Goal: Navigation & Orientation: Understand site structure

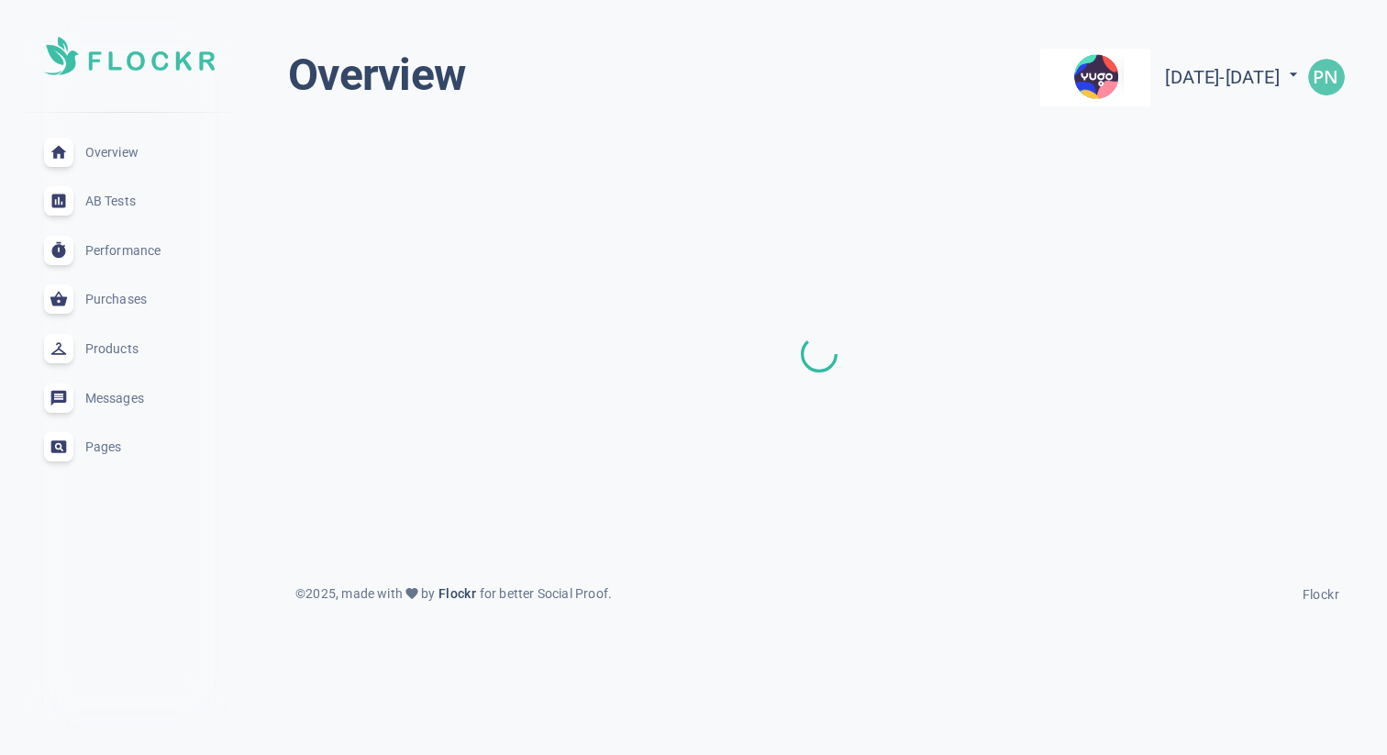
click at [112, 208] on div "AB Tests expand_less" at bounding box center [129, 201] width 200 height 50
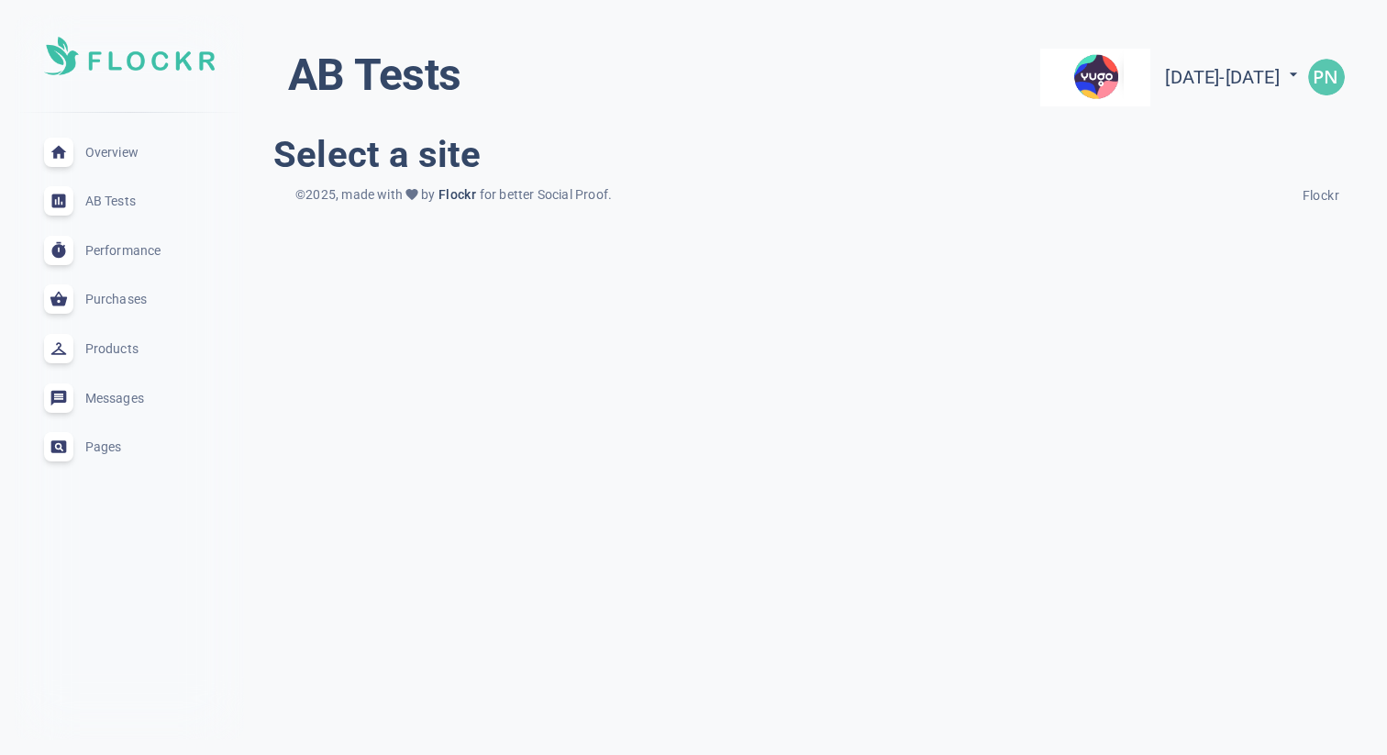
click at [96, 349] on span "Products" at bounding box center [151, 349] width 132 height 0
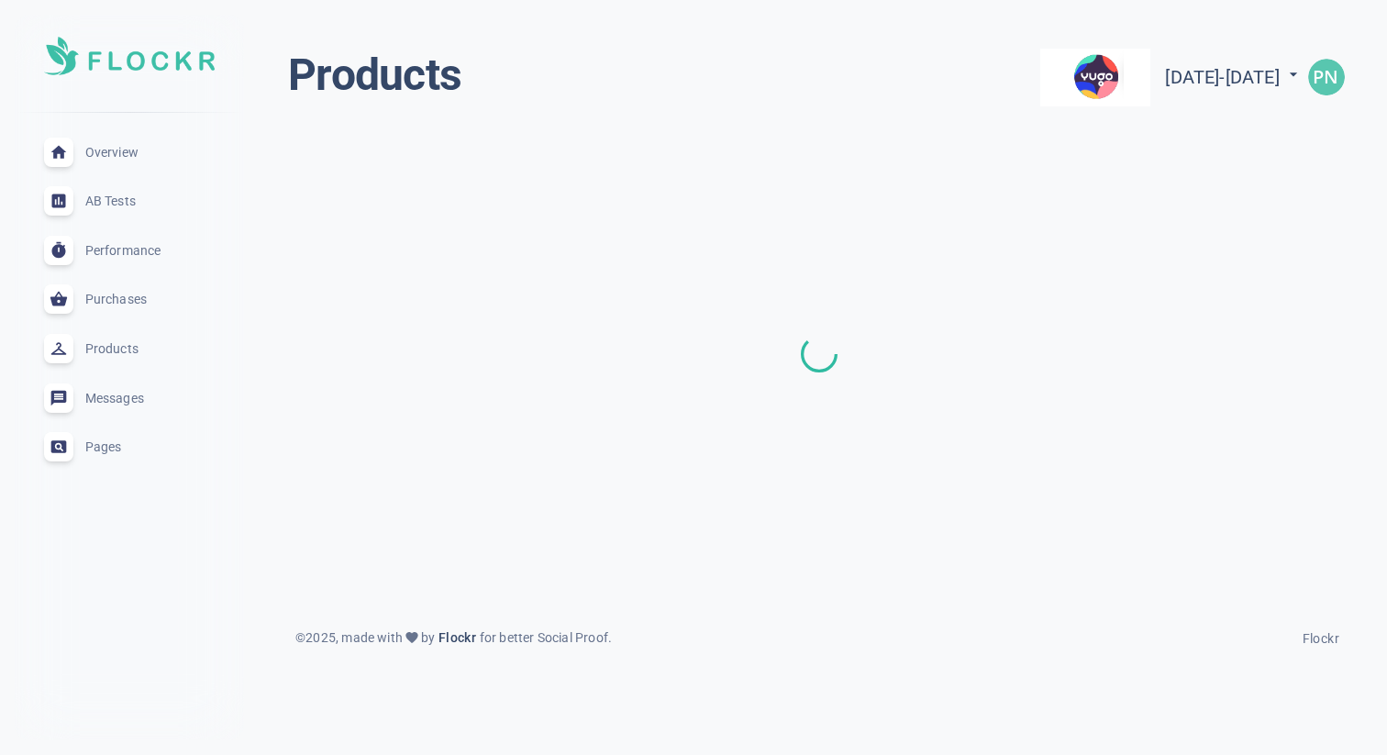
click at [136, 299] on span "Purchases" at bounding box center [151, 299] width 132 height 0
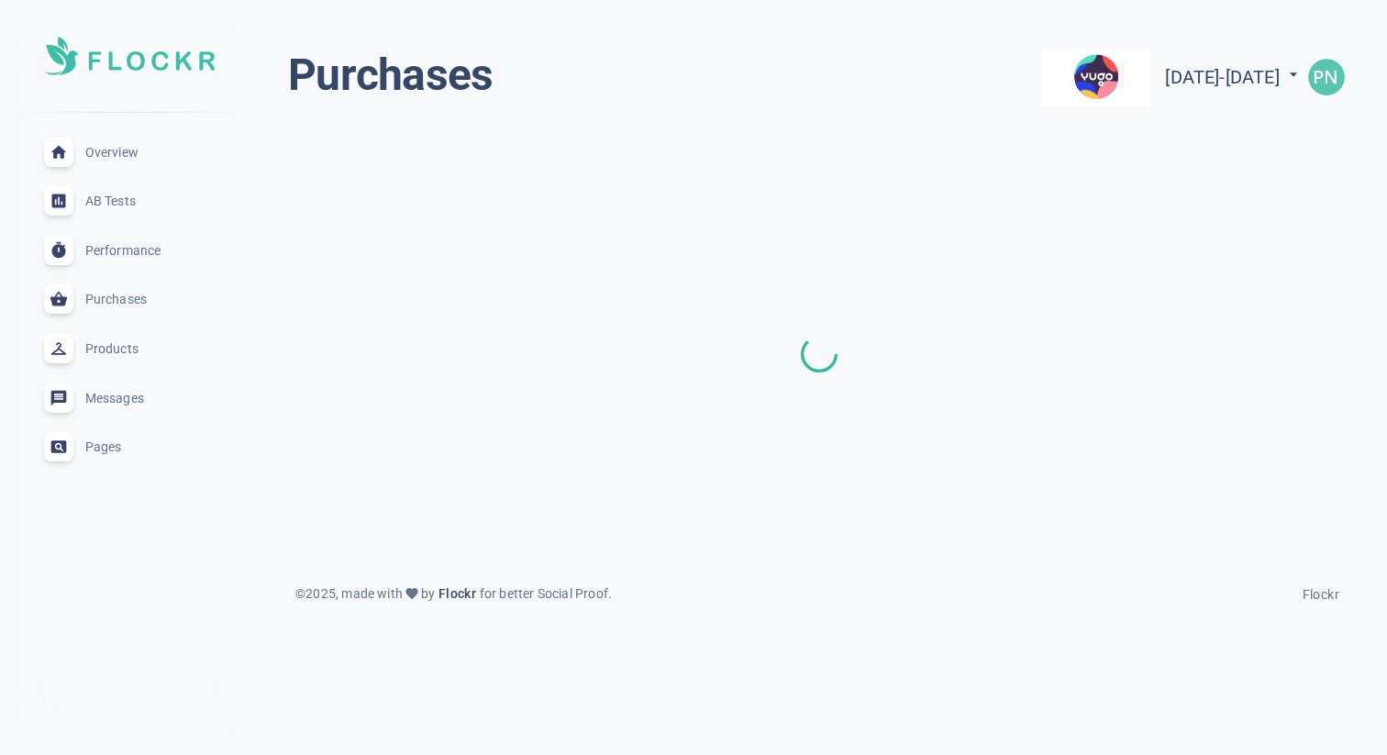
click at [109, 201] on span "AB Tests" at bounding box center [151, 201] width 132 height 0
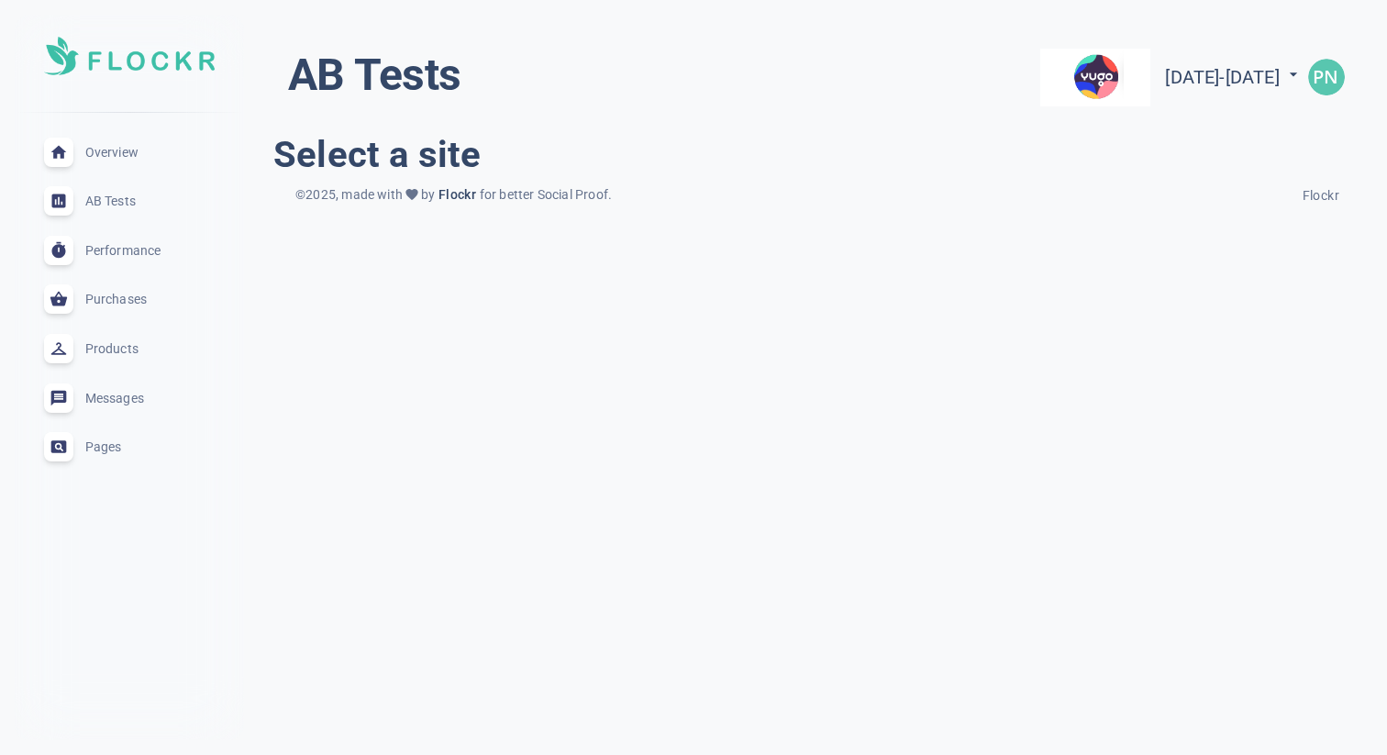
click at [137, 250] on span "Performance" at bounding box center [151, 250] width 132 height 0
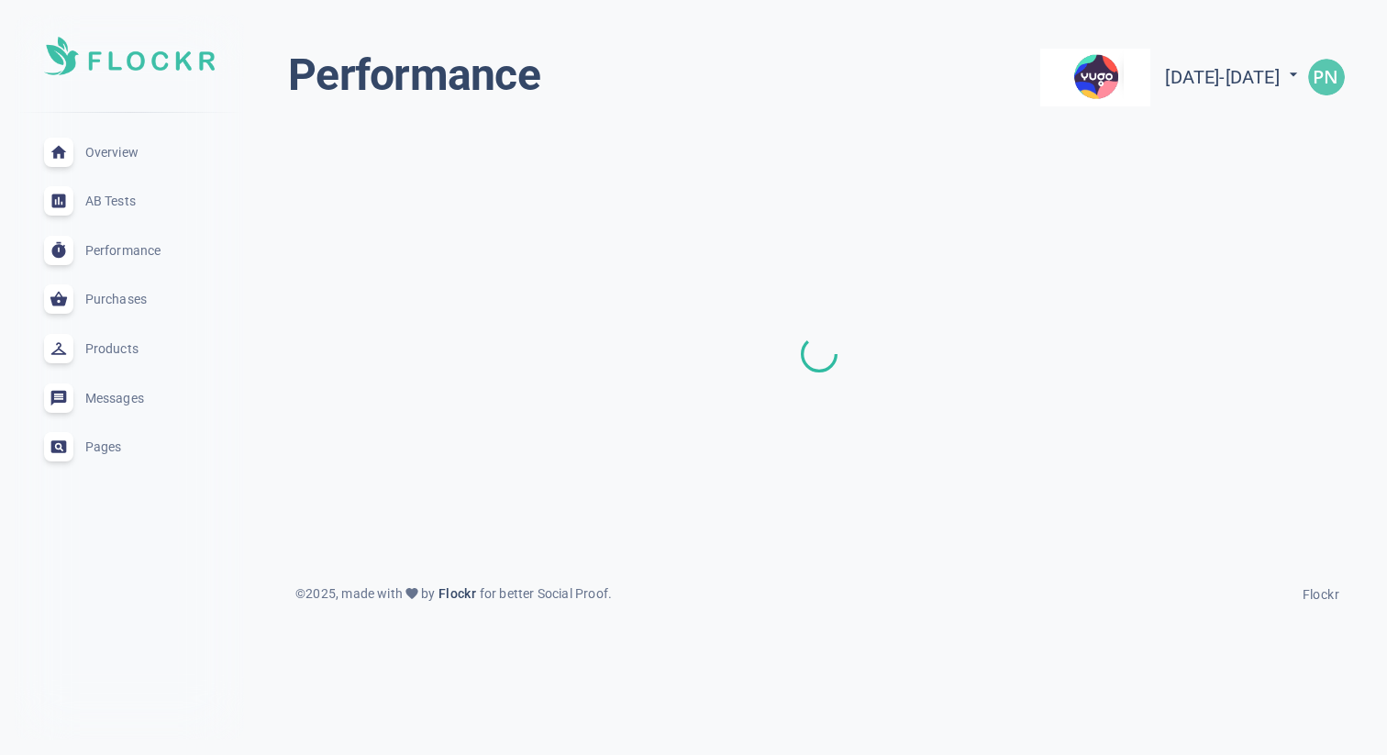
click at [138, 299] on span "Purchases" at bounding box center [151, 299] width 132 height 0
click at [103, 152] on span "Overview" at bounding box center [151, 152] width 132 height 0
click at [135, 46] on img at bounding box center [129, 56] width 171 height 39
click at [184, 73] on img at bounding box center [129, 56] width 171 height 39
